Goal: Register for event/course

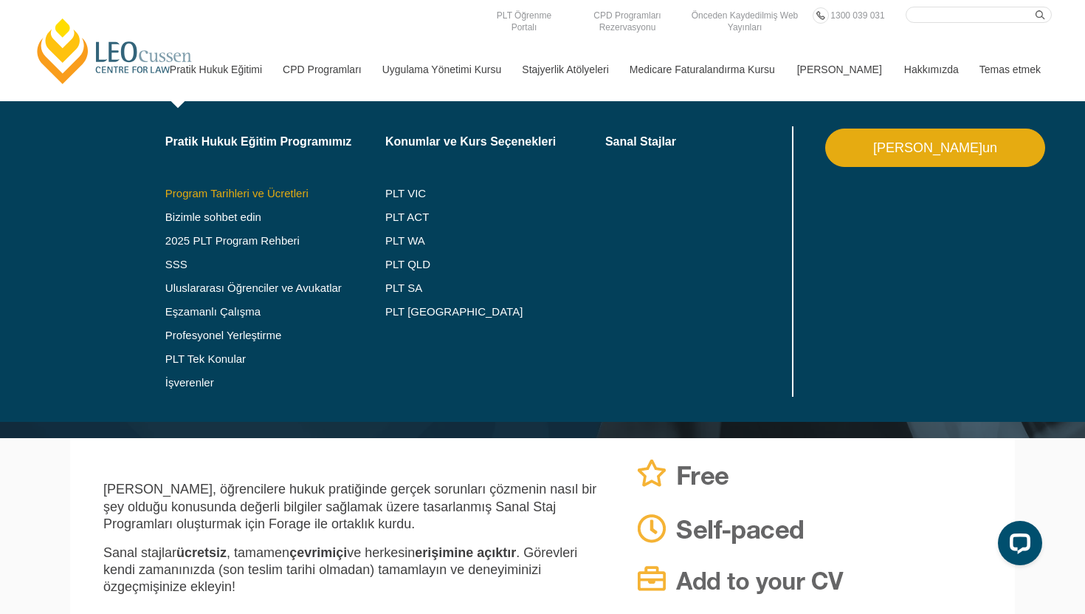
click at [261, 191] on font "Program Tarihleri ​​ve Ücretleri" at bounding box center [236, 193] width 143 height 13
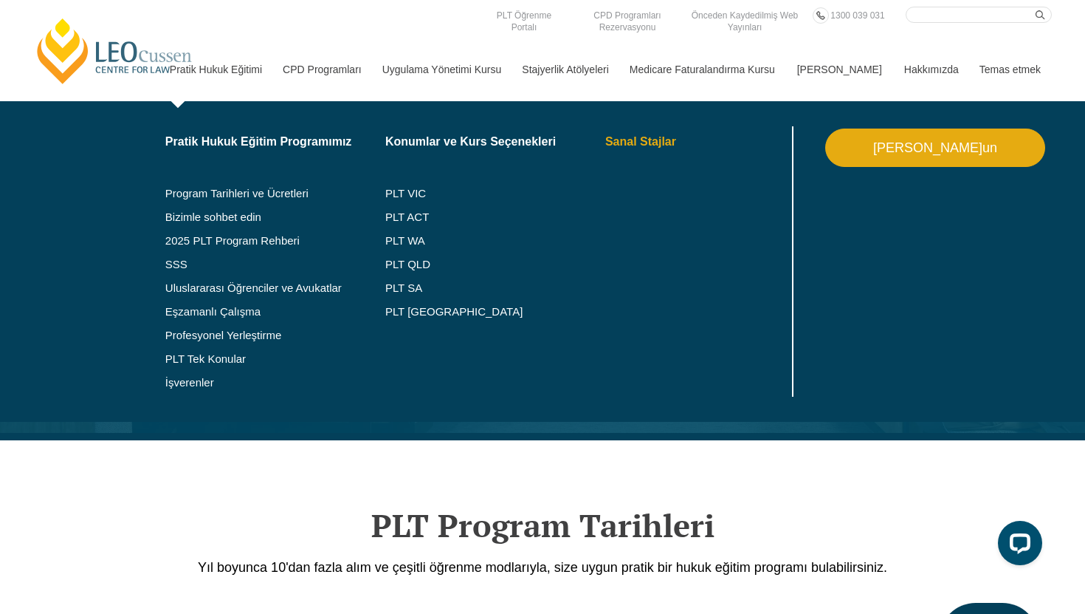
click at [618, 140] on font "Sanal Stajlar" at bounding box center [640, 141] width 71 height 13
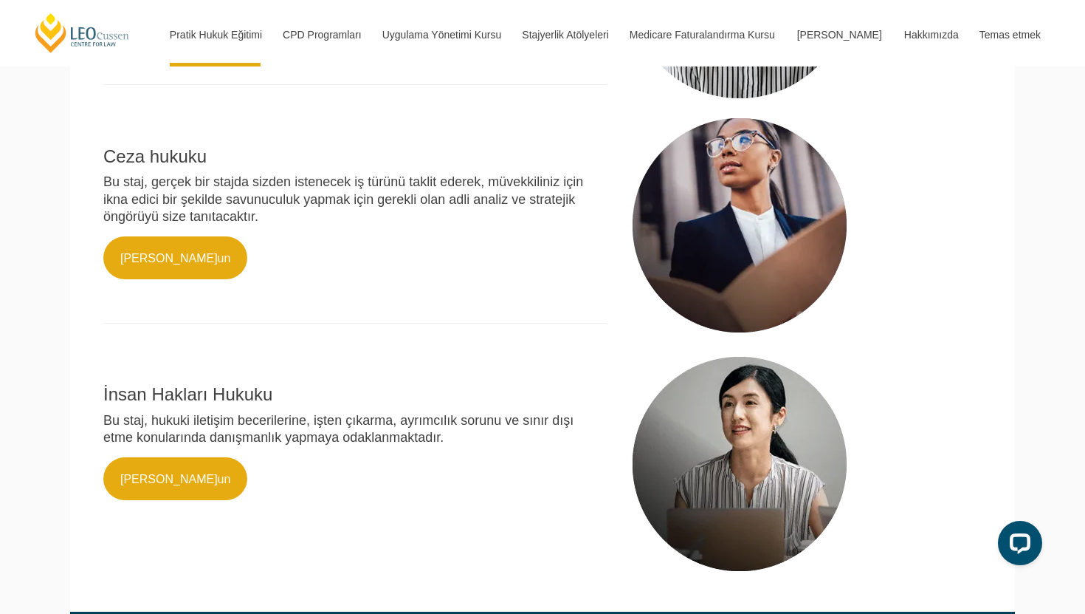
scroll to position [799, 0]
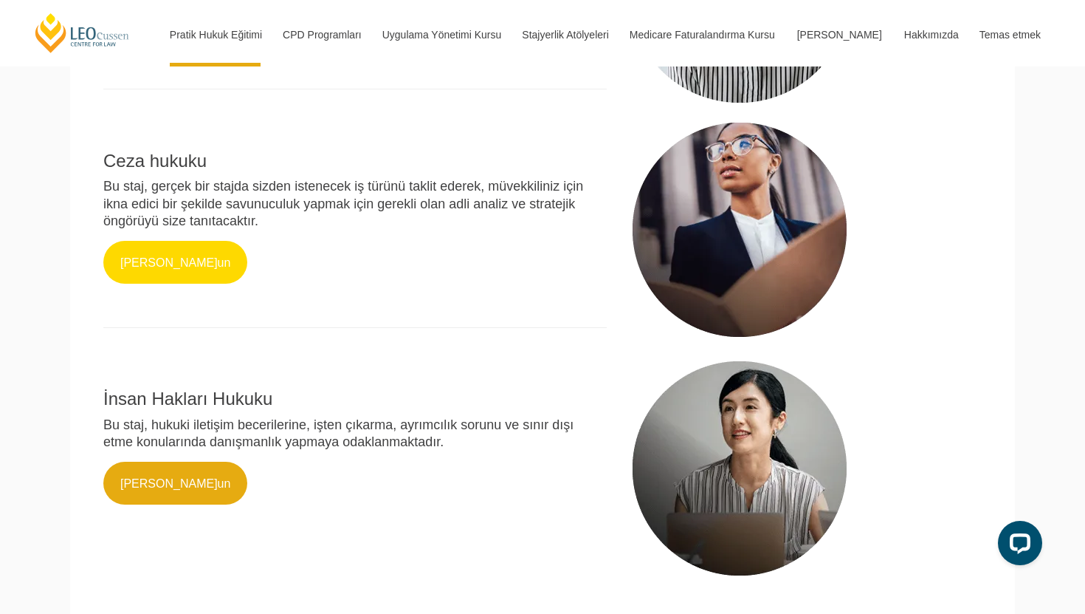
click at [178, 271] on link "[PERSON_NAME]un" at bounding box center [175, 262] width 144 height 43
